Goal: Task Accomplishment & Management: Complete application form

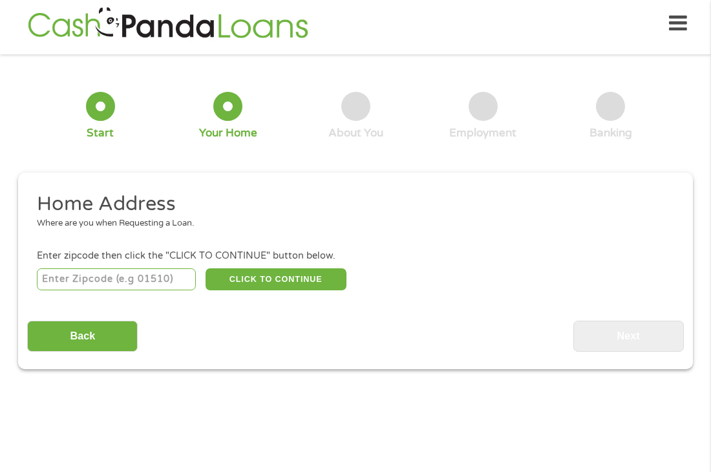
scroll to position [6, 0]
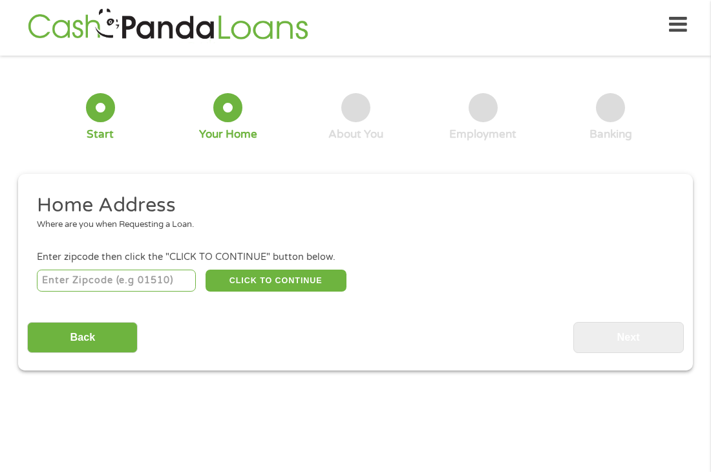
click at [168, 280] on input "number" at bounding box center [117, 281] width 160 height 22
type input "08020"
select select "[US_STATE]"
click at [268, 284] on button "CLICK TO CONTINUE" at bounding box center [276, 281] width 141 height 22
type input "08020"
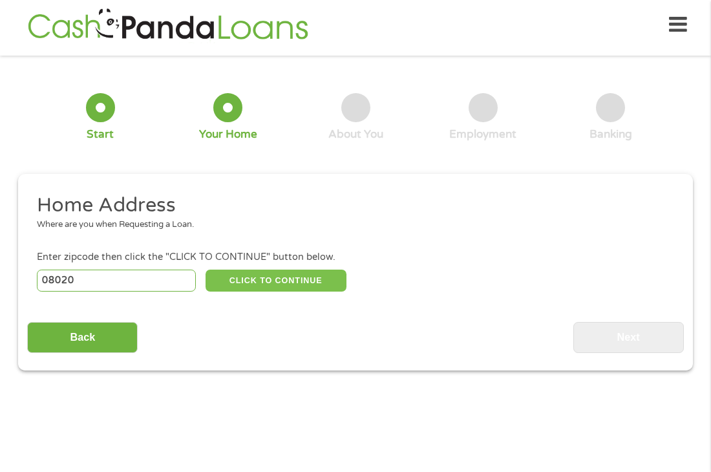
type input "[GEOGRAPHIC_DATA]"
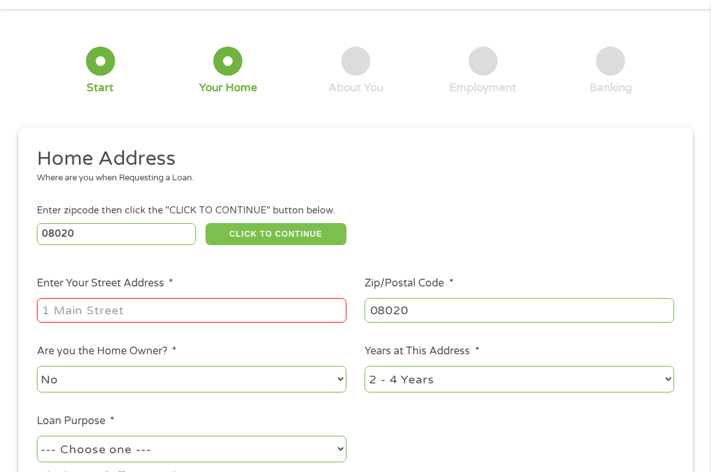
scroll to position [59, 0]
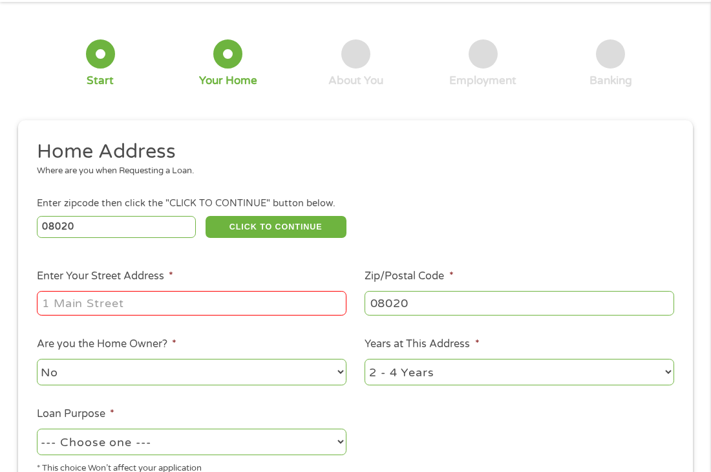
click at [141, 302] on input "Enter Your Street Address *" at bounding box center [192, 303] width 310 height 25
type input "[STREET_ADDRESS]"
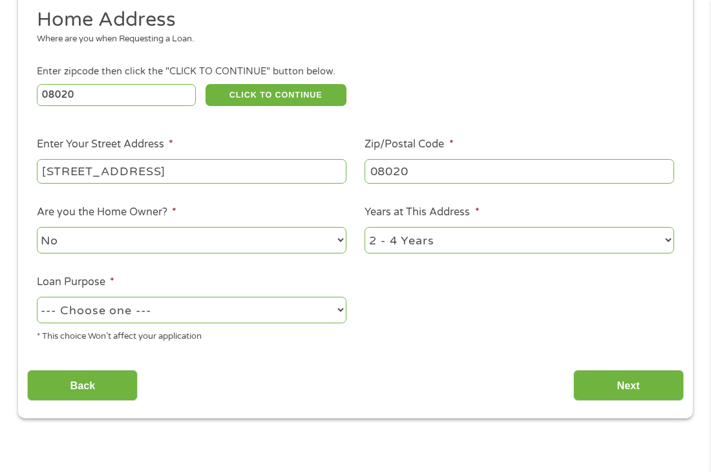
scroll to position [193, 0]
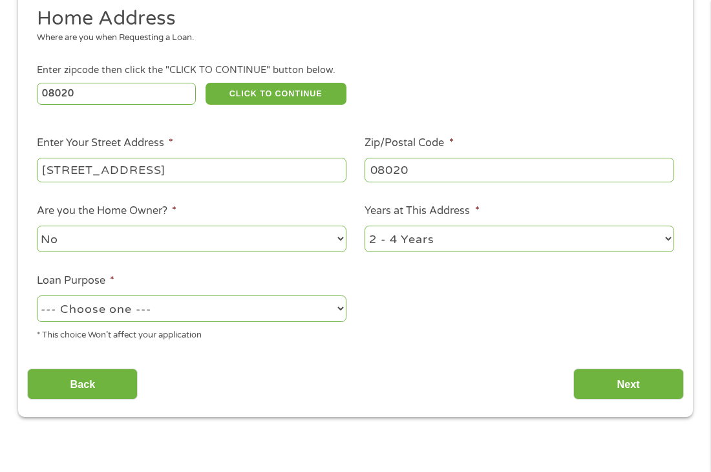
click at [672, 233] on select "1 Year or less 1 - 2 Years 2 - 4 Years Over 4 Years" at bounding box center [520, 239] width 310 height 26
select select "60months"
click at [365, 227] on select "1 Year or less 1 - 2 Years 2 - 4 Years Over 4 Years" at bounding box center [520, 239] width 310 height 26
click at [169, 308] on select "--- Choose one --- Pay Bills Debt Consolidation Home Improvement Major Purchase…" at bounding box center [192, 308] width 310 height 26
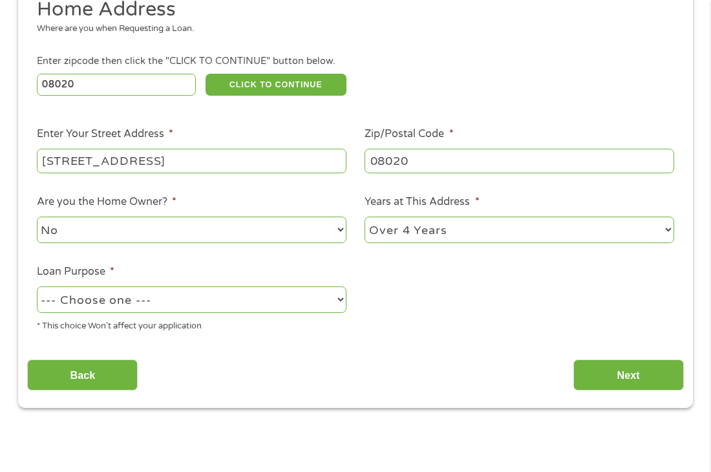
scroll to position [228, 0]
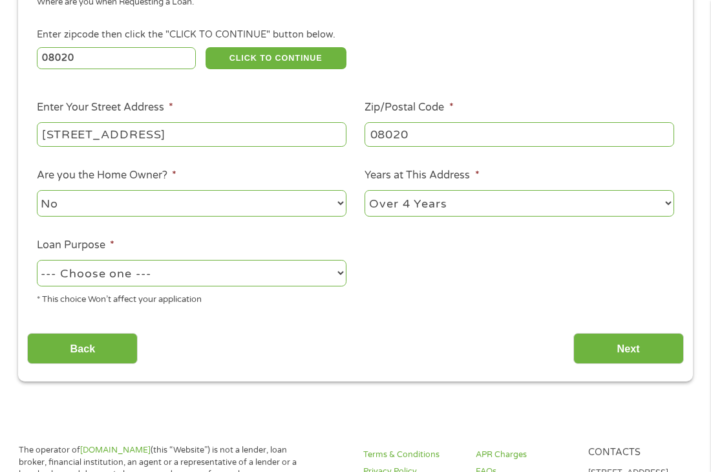
click at [343, 271] on select "--- Choose one --- Pay Bills Debt Consolidation Home Improvement Major Purchase…" at bounding box center [192, 273] width 310 height 26
select select "other"
click at [37, 261] on select "--- Choose one --- Pay Bills Debt Consolidation Home Improvement Major Purchase…" at bounding box center [192, 273] width 310 height 26
click at [608, 355] on input "Next" at bounding box center [628, 349] width 111 height 32
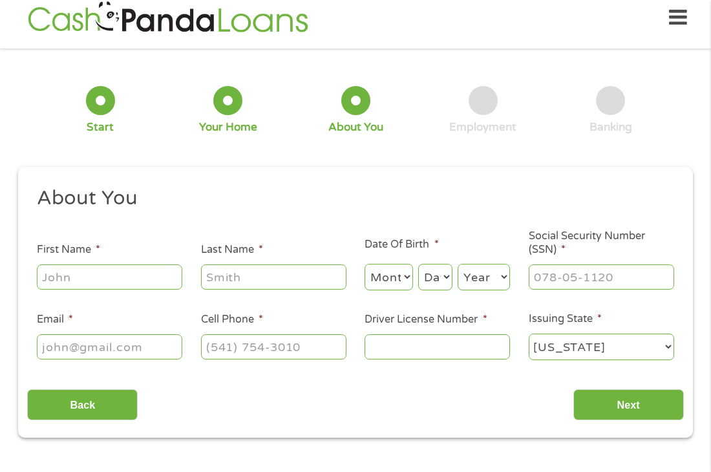
scroll to position [6, 0]
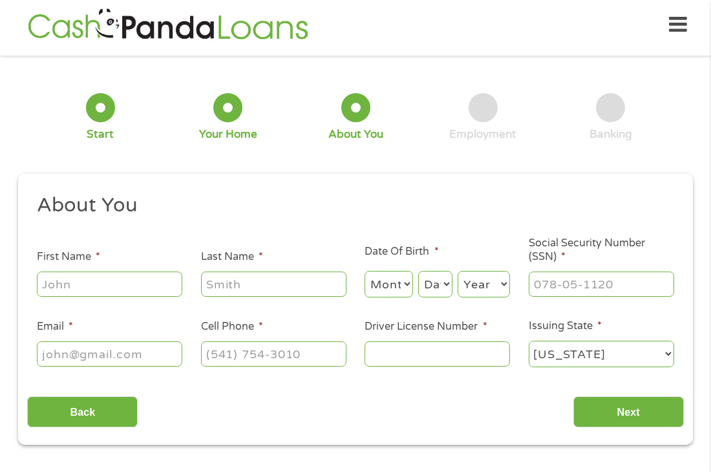
click at [164, 286] on input "First Name *" at bounding box center [109, 283] width 145 height 25
type input "Dade"
type input "[PERSON_NAME]"
type input "[EMAIL_ADDRESS][DOMAIN_NAME]"
click at [293, 351] on input "(___) ___-____" at bounding box center [273, 353] width 145 height 25
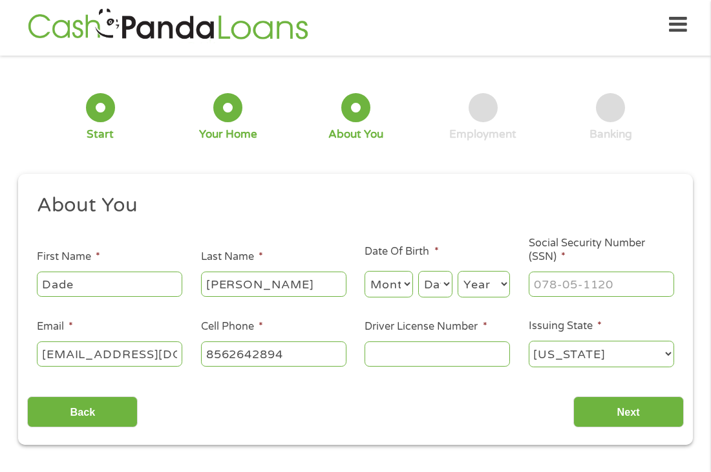
type input "[PHONE_NUMBER]"
click at [402, 285] on select "Month 1 2 3 4 5 6 7 8 9 10 11 12" at bounding box center [389, 284] width 48 height 26
select select "9"
click at [365, 271] on select "Month 1 2 3 4 5 6 7 8 9 10 11 12" at bounding box center [389, 284] width 48 height 26
click at [443, 284] on select "Day 1 2 3 4 5 6 7 8 9 10 11 12 13 14 15 16 17 18 19 20 21 22 23 24 25 26 27 28 …" at bounding box center [435, 284] width 34 height 26
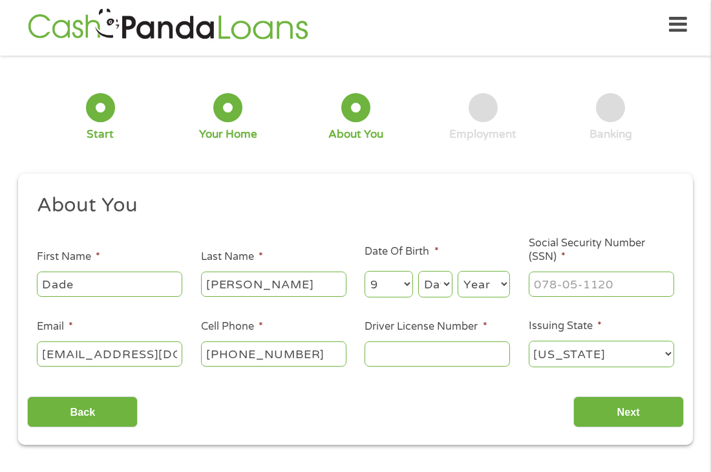
select select "20"
click at [418, 271] on select "Day 1 2 3 4 5 6 7 8 9 10 11 12 13 14 15 16 17 18 19 20 21 22 23 24 25 26 27 28 …" at bounding box center [435, 284] width 34 height 26
click at [497, 282] on select "Year [DATE] 2006 2005 2004 2003 2002 2001 2000 1999 1998 1997 1996 1995 1994 19…" at bounding box center [484, 284] width 52 height 26
click at [458, 271] on select "Year [DATE] 2006 2005 2004 2003 2002 2001 2000 1999 1998 1997 1996 1995 1994 19…" at bounding box center [484, 284] width 52 height 26
click at [497, 285] on select "Year [DATE] 2006 2005 2004 2003 2002 2001 2000 1999 1998 1997 1996 1995 1994 19…" at bounding box center [484, 284] width 52 height 26
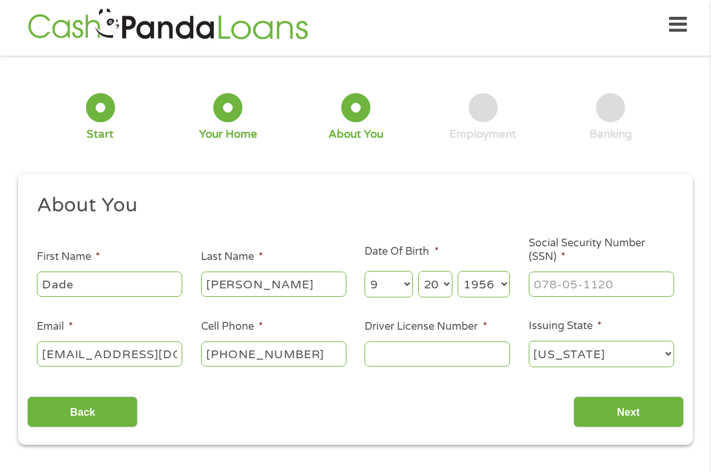
select select "1955"
click at [458, 271] on select "Year [DATE] 2006 2005 2004 2003 2002 2001 2000 1999 1998 1997 1996 1995 1994 19…" at bounding box center [484, 284] width 52 height 26
click at [549, 281] on input "___-__-____" at bounding box center [601, 283] width 145 height 25
type input "138-56-4571"
click at [456, 357] on input "Driver License Number *" at bounding box center [437, 353] width 145 height 25
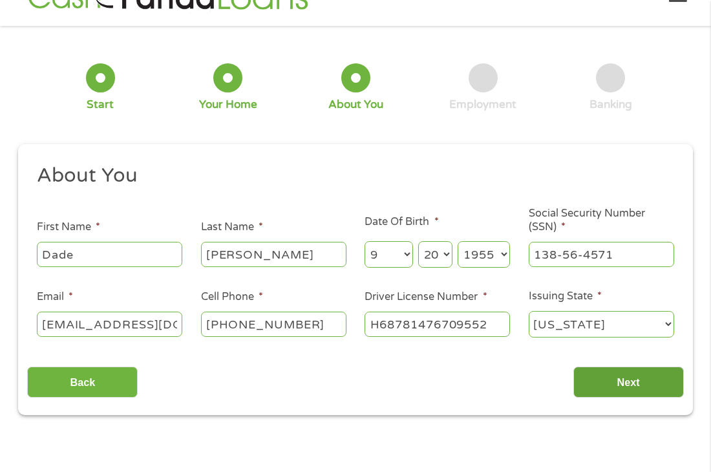
scroll to position [39, 0]
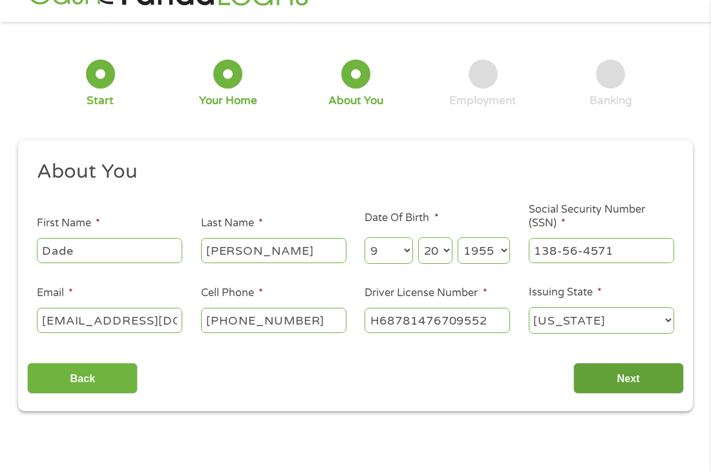
type input "H68781476709552"
click at [626, 376] on input "Next" at bounding box center [628, 379] width 111 height 32
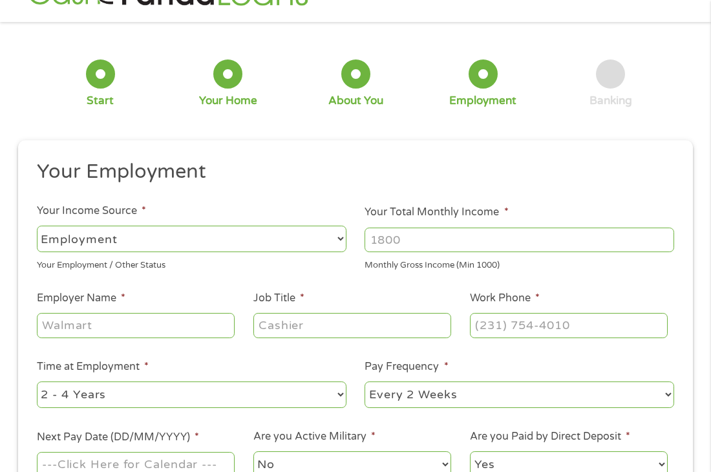
scroll to position [6, 0]
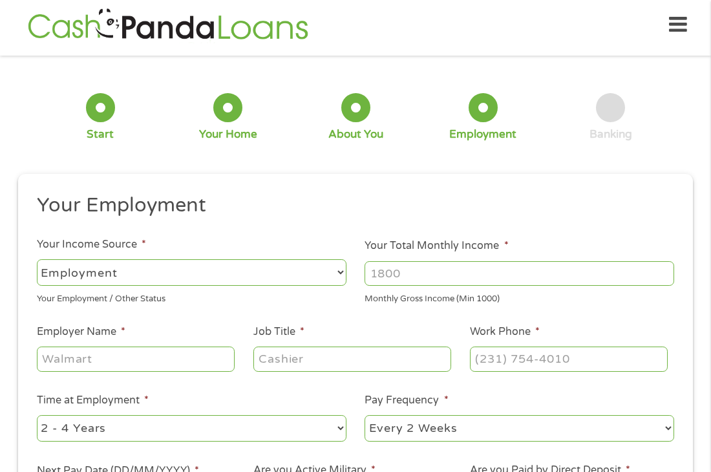
click at [337, 268] on select "--- Choose one --- Employment [DEMOGRAPHIC_DATA] Benefits" at bounding box center [192, 272] width 310 height 26
select select "benefits"
click at [37, 259] on select "--- Choose one --- Employment [DEMOGRAPHIC_DATA] Benefits" at bounding box center [192, 272] width 310 height 26
type input "Other"
type input "[PHONE_NUMBER]"
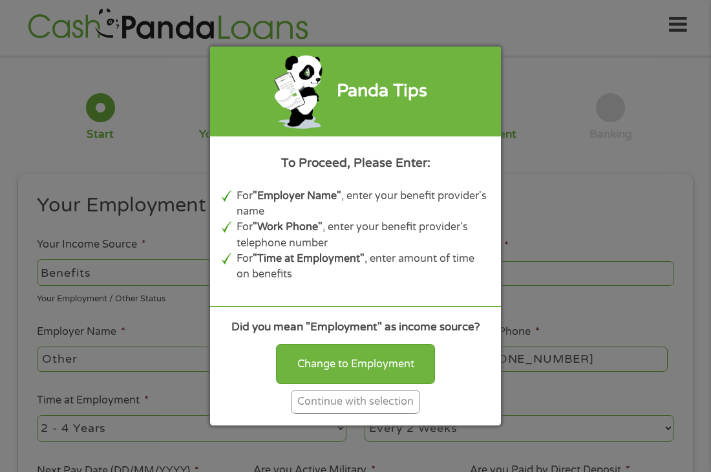
click at [363, 405] on div "Continue with selection" at bounding box center [355, 402] width 129 height 24
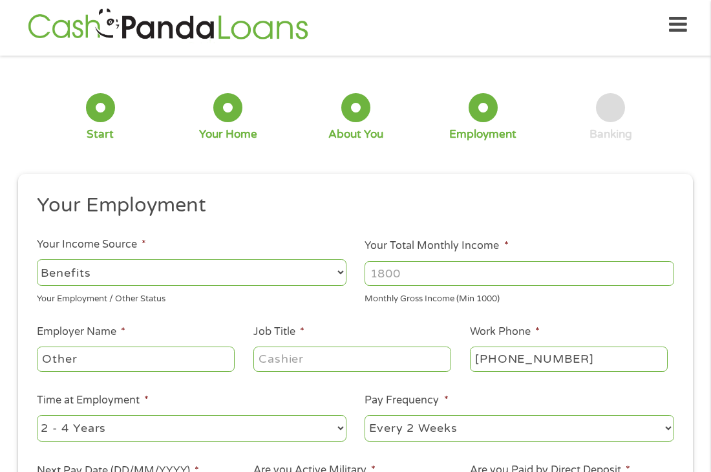
click at [428, 280] on input "Your Total Monthly Income *" at bounding box center [520, 273] width 310 height 25
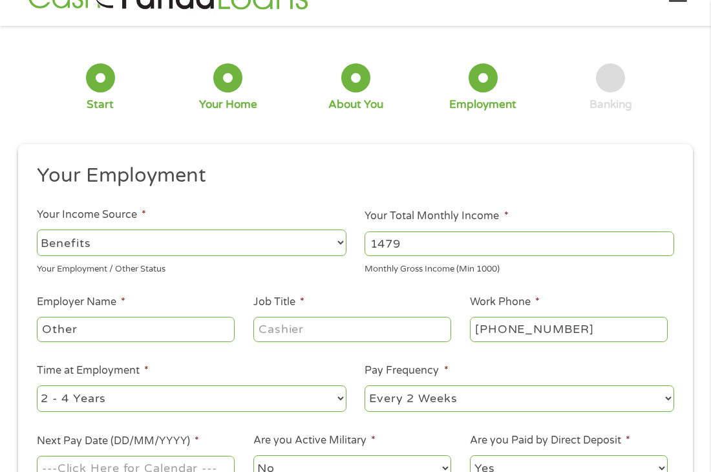
scroll to position [36, 0]
type input "1479"
click at [217, 335] on input "Other" at bounding box center [136, 328] width 198 height 25
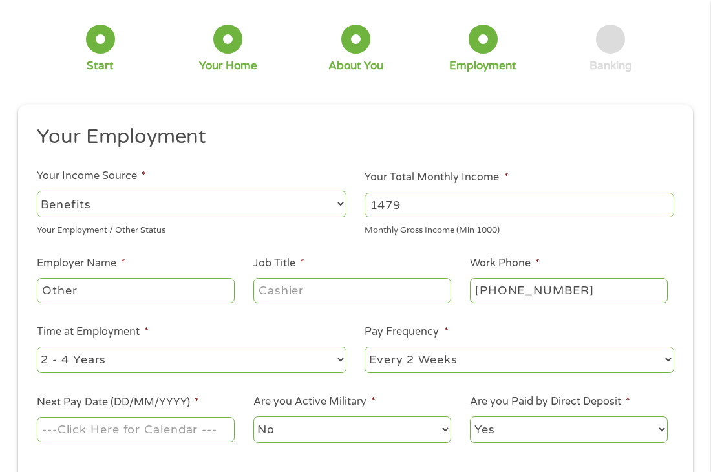
scroll to position [89, 0]
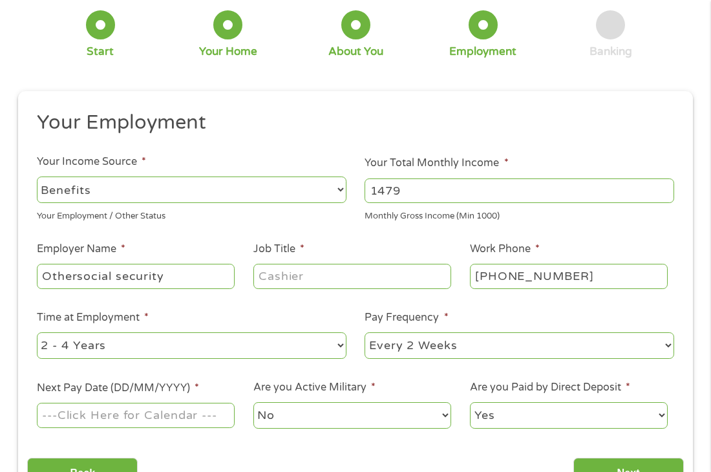
click at [74, 275] on input "Othersocial security" at bounding box center [136, 276] width 198 height 25
click at [48, 279] on input "rsocial security" at bounding box center [136, 276] width 198 height 25
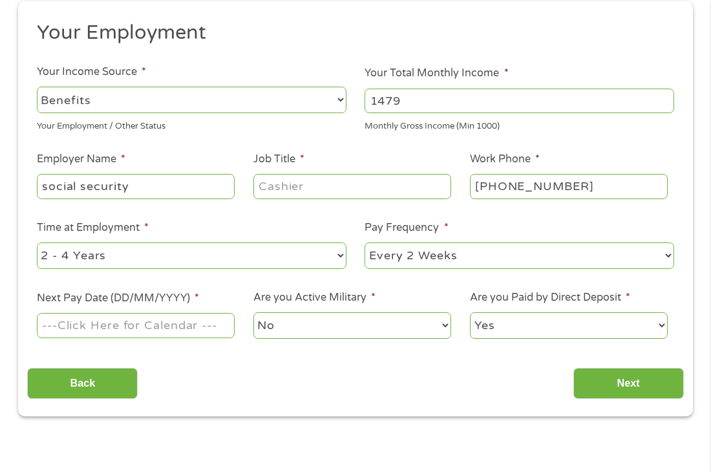
scroll to position [199, 0]
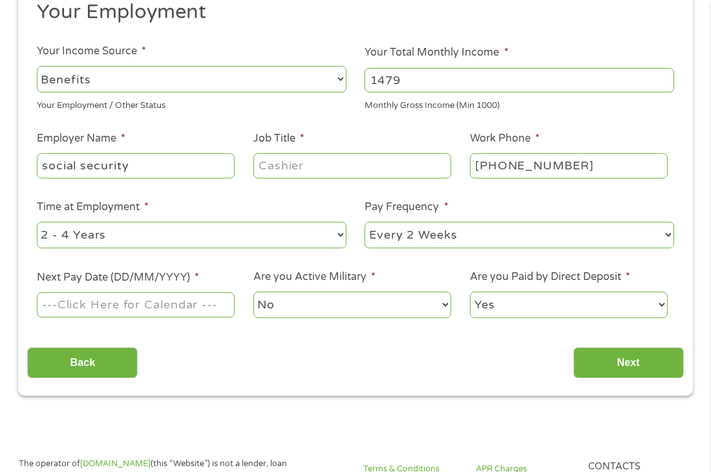
type input "social security"
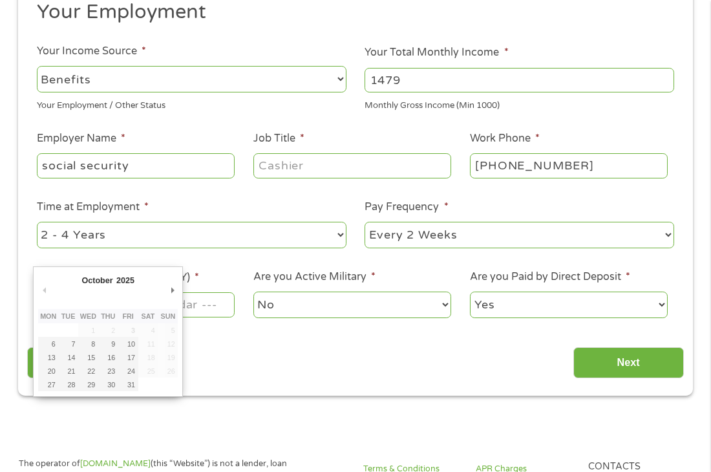
click at [211, 312] on input "Next Pay Date (DD/MM/YYYY) *" at bounding box center [136, 304] width 198 height 25
type input "[DATE]"
drag, startPoint x: 55, startPoint y: 344, endPoint x: 107, endPoint y: 341, distance: 51.8
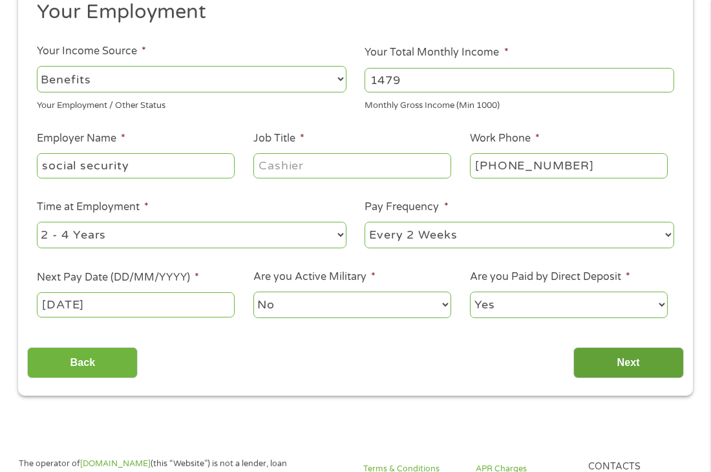
click at [620, 363] on input "Next" at bounding box center [628, 363] width 111 height 32
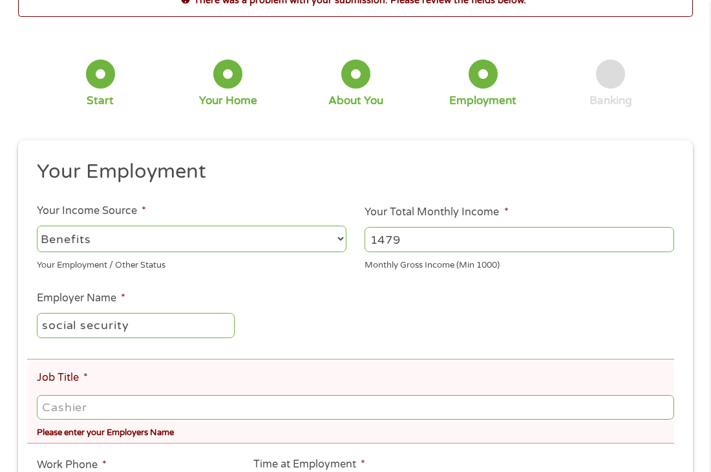
scroll to position [158, 0]
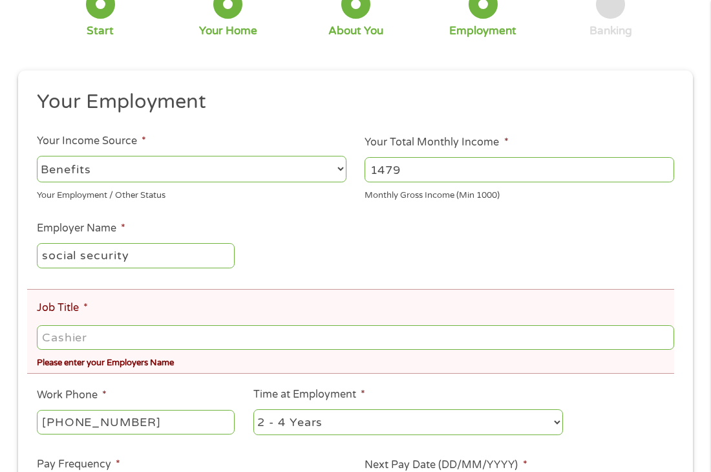
click at [162, 344] on input "Job Title *" at bounding box center [355, 337] width 637 height 25
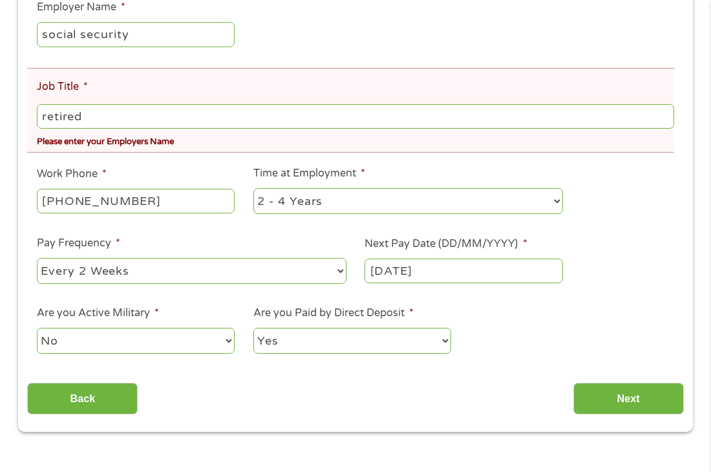
scroll to position [427, 0]
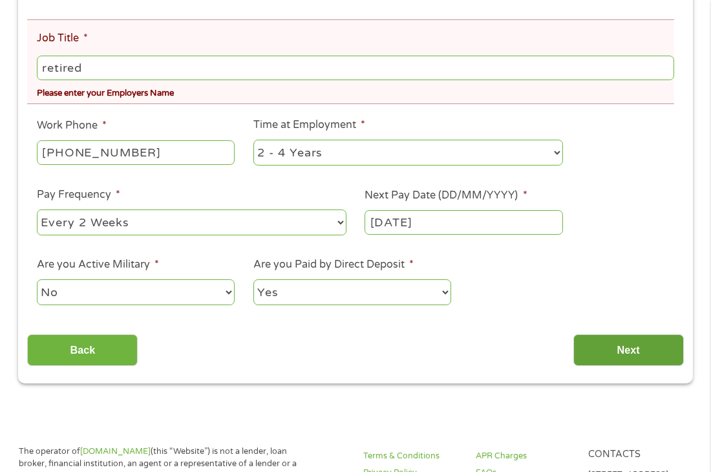
type input "retired"
click at [618, 348] on input "Next" at bounding box center [628, 350] width 111 height 32
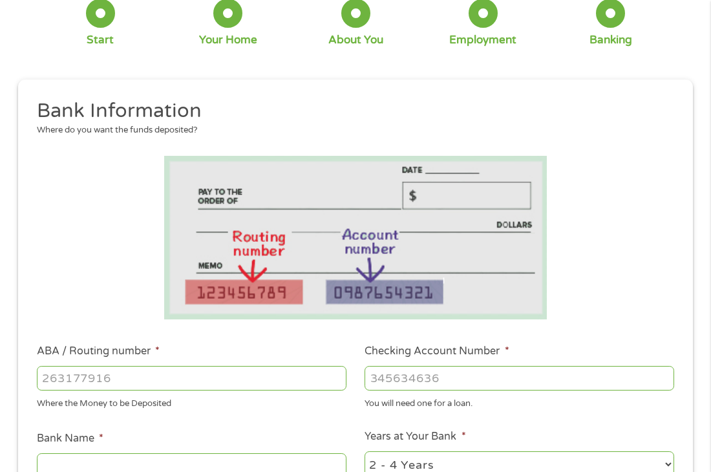
scroll to position [109, 0]
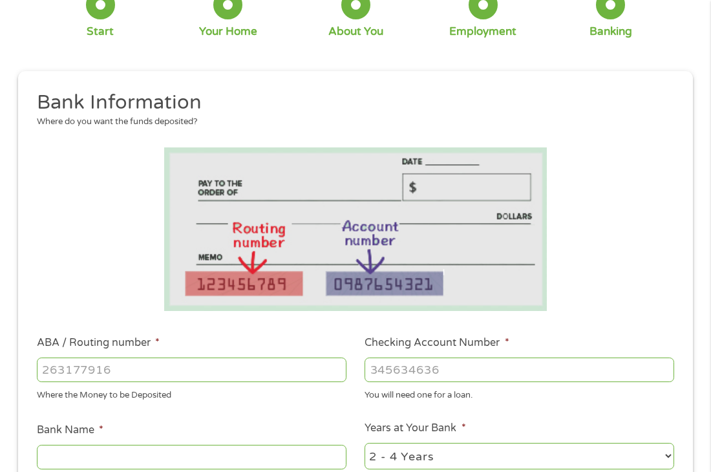
click at [218, 370] on input "ABA / Routing number *" at bounding box center [192, 369] width 310 height 25
type input "231270366"
type input "CENTURY SAVINGS BANK"
type input "231270366"
click at [432, 374] on input "Checking Account Number *" at bounding box center [520, 369] width 310 height 25
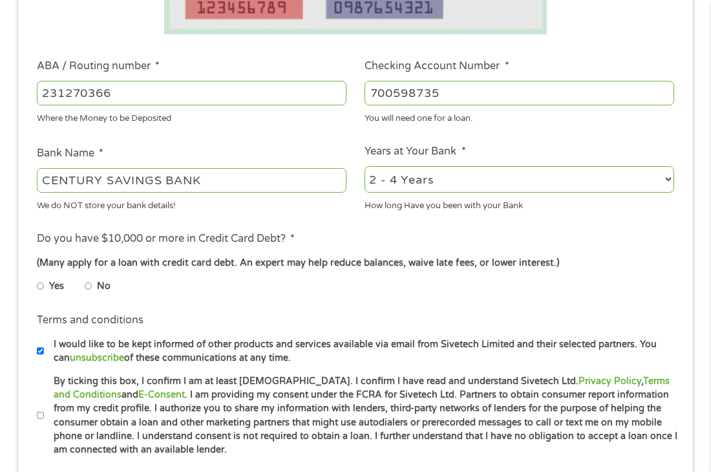
scroll to position [393, 0]
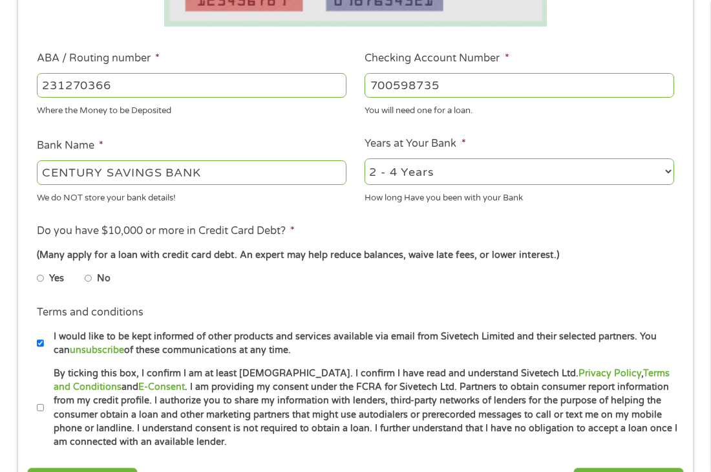
type input "700598735"
click at [87, 277] on input "No" at bounding box center [89, 278] width 8 height 21
radio input "true"
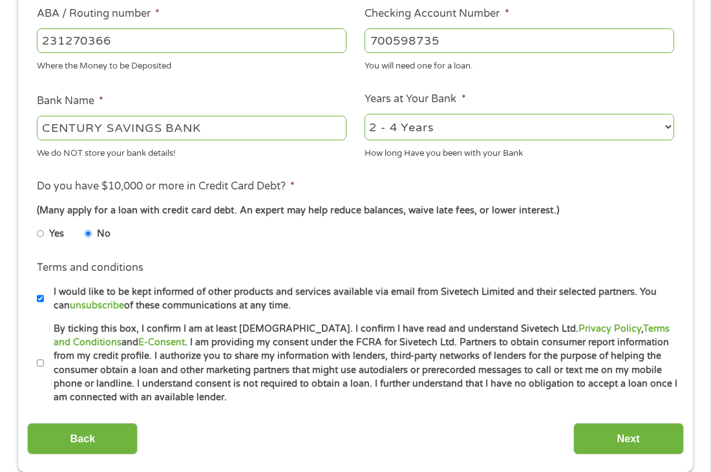
scroll to position [476, 0]
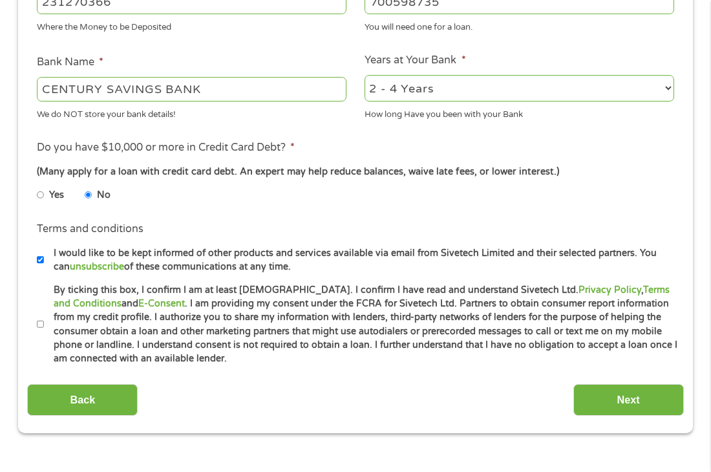
click at [41, 324] on input "By ticking this box, I confirm I am at least [DEMOGRAPHIC_DATA]. I confirm I ha…" at bounding box center [41, 324] width 8 height 21
checkbox input "true"
click at [604, 399] on input "Next" at bounding box center [628, 400] width 111 height 32
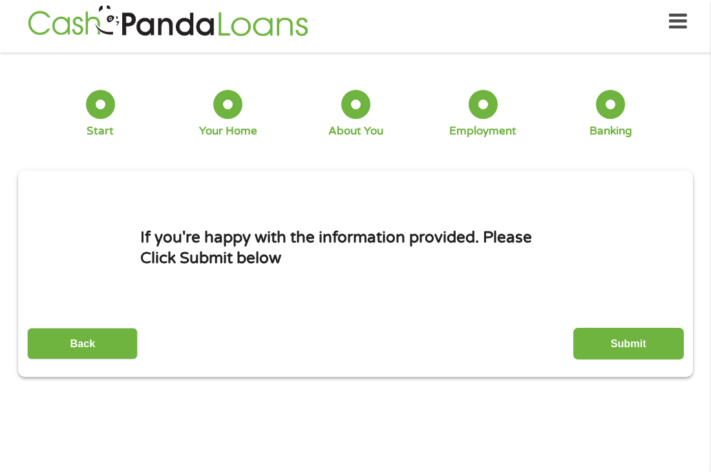
scroll to position [6, 0]
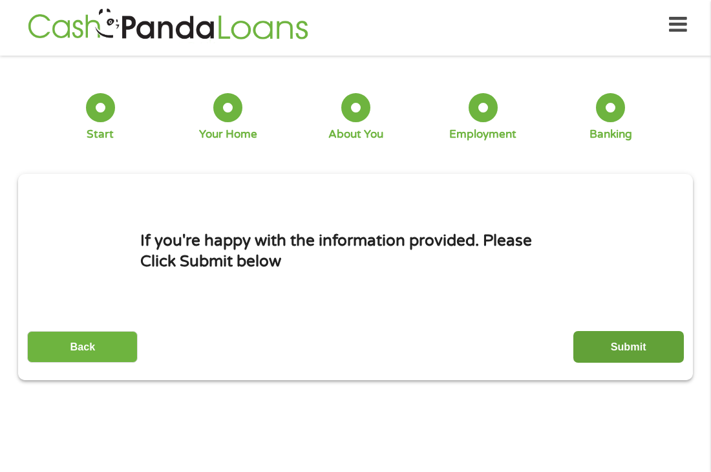
click at [636, 351] on input "Submit" at bounding box center [628, 347] width 111 height 32
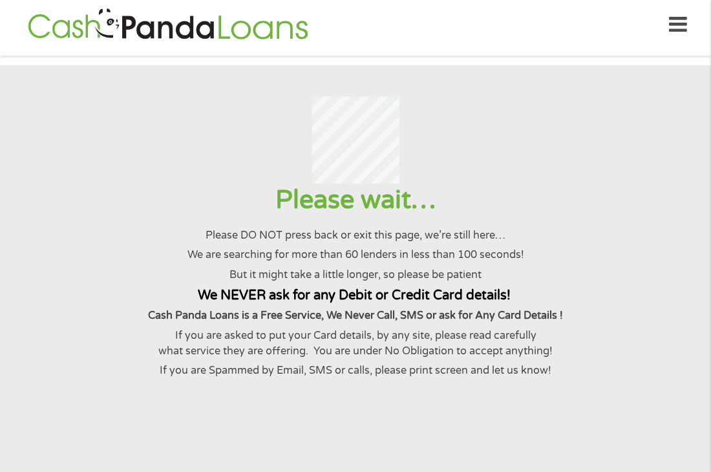
scroll to position [0, 0]
